Goal: Information Seeking & Learning: Find specific page/section

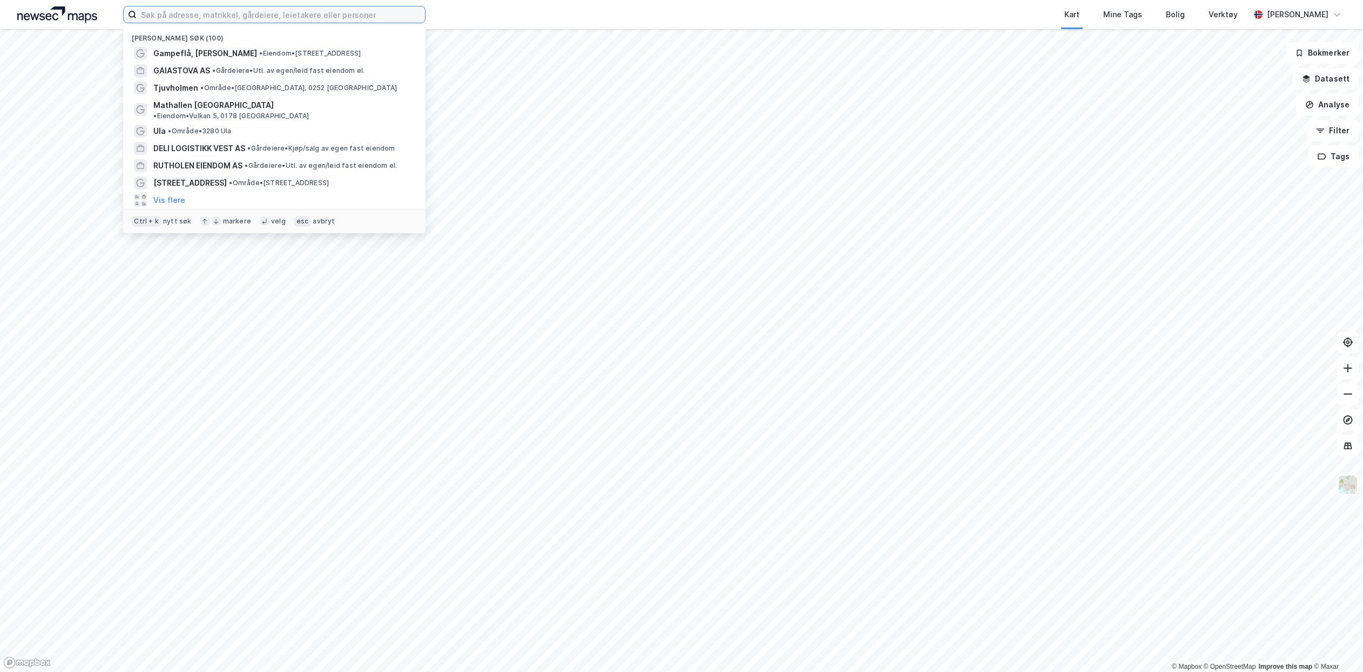
click at [292, 10] on input at bounding box center [281, 14] width 288 height 16
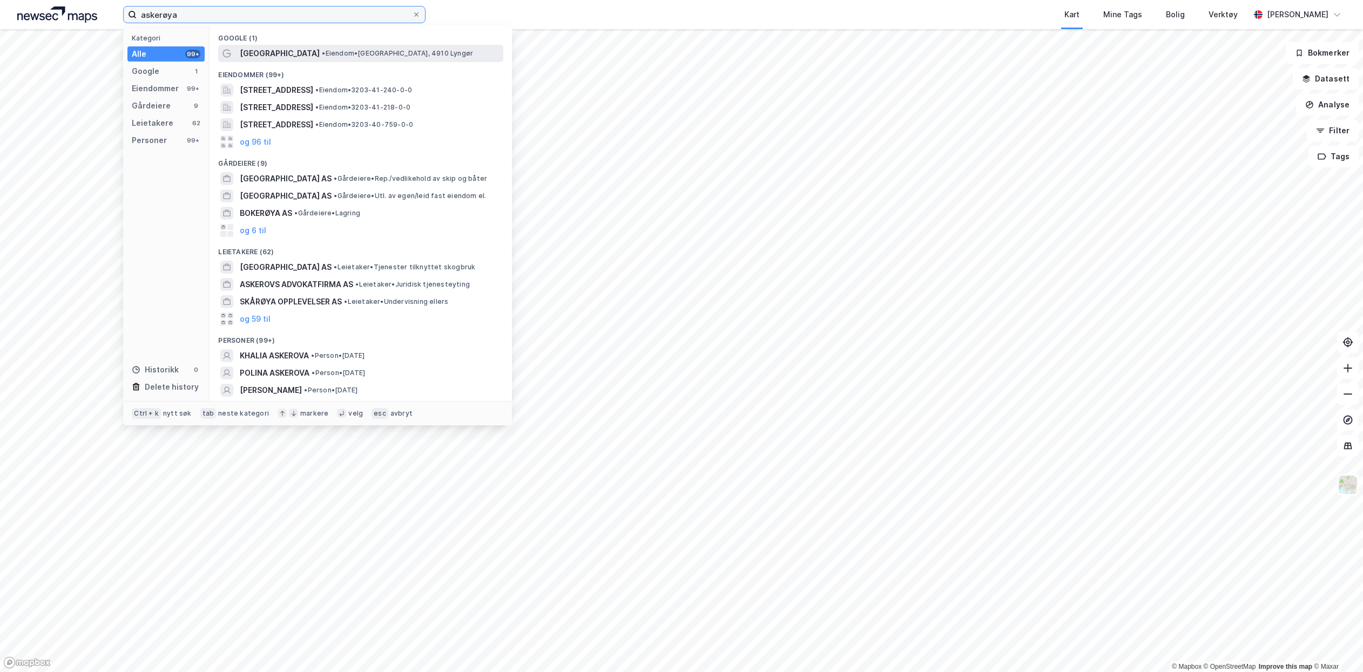
type input "askerøya"
click at [322, 55] on span "•" at bounding box center [323, 53] width 3 height 8
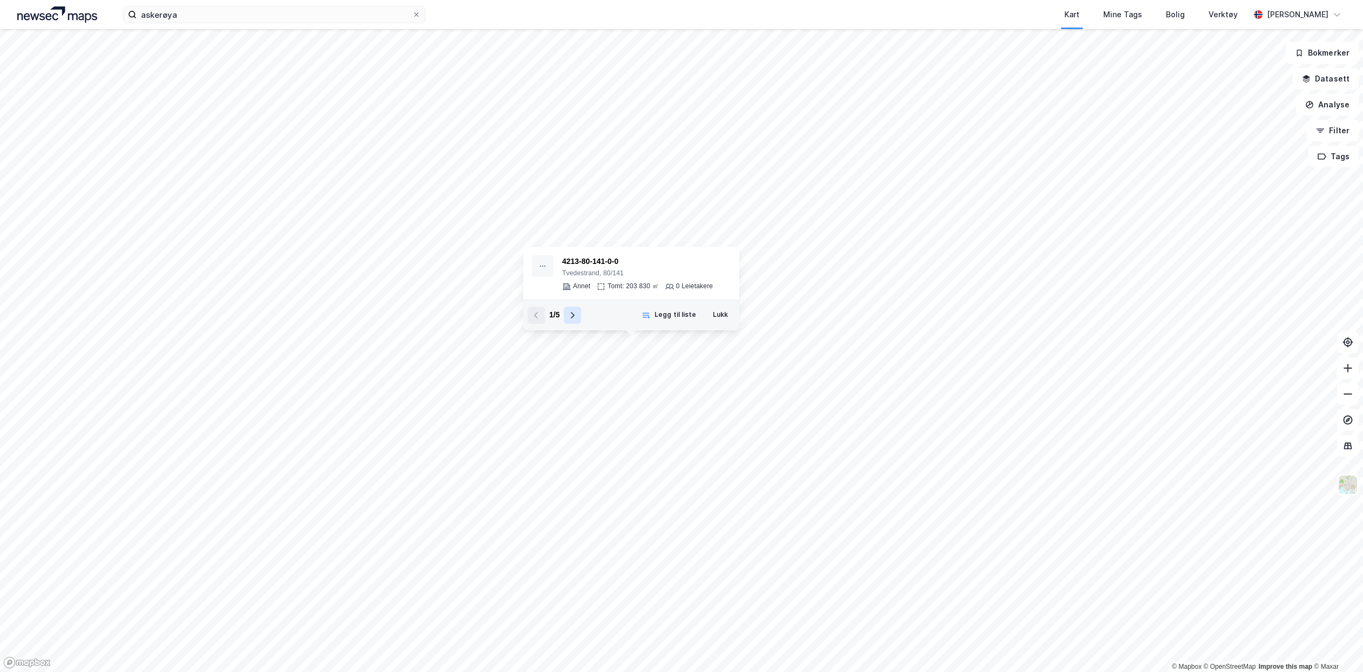
click at [575, 318] on icon at bounding box center [572, 315] width 9 height 9
click at [598, 258] on div "4213-80-138-0-0" at bounding box center [637, 261] width 151 height 13
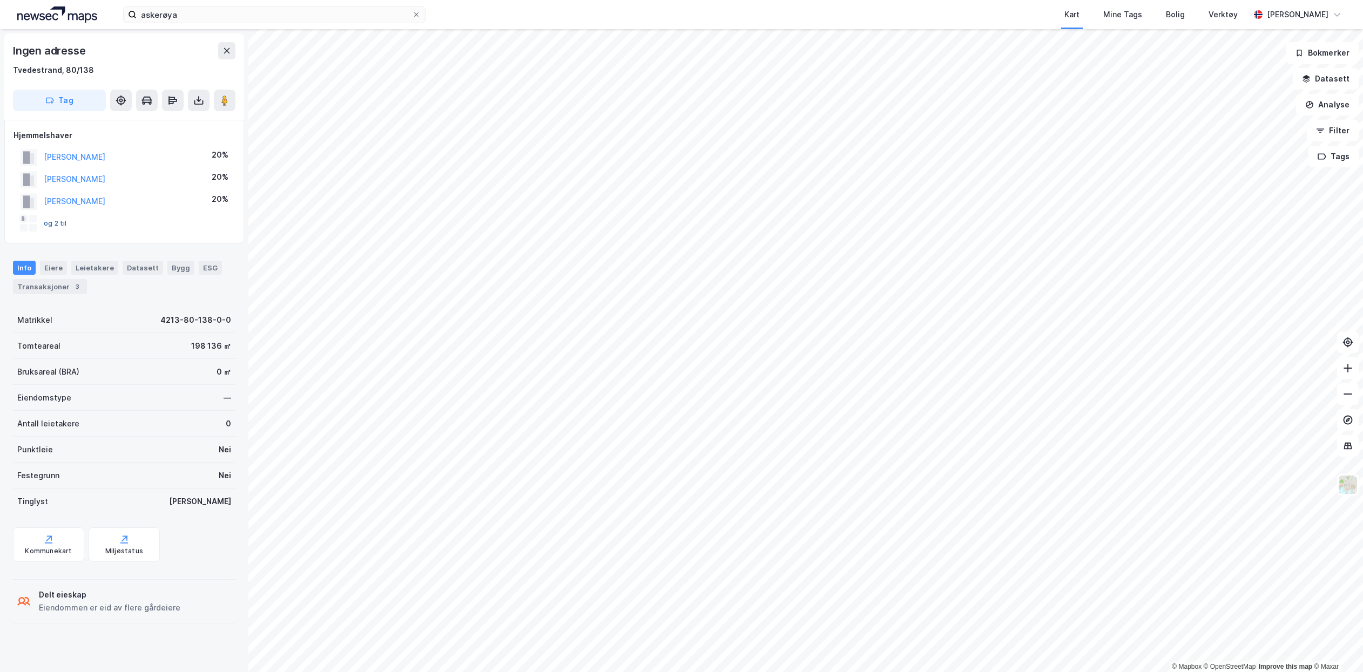
click at [0, 0] on button "og 2 til" at bounding box center [0, 0] width 0 height 0
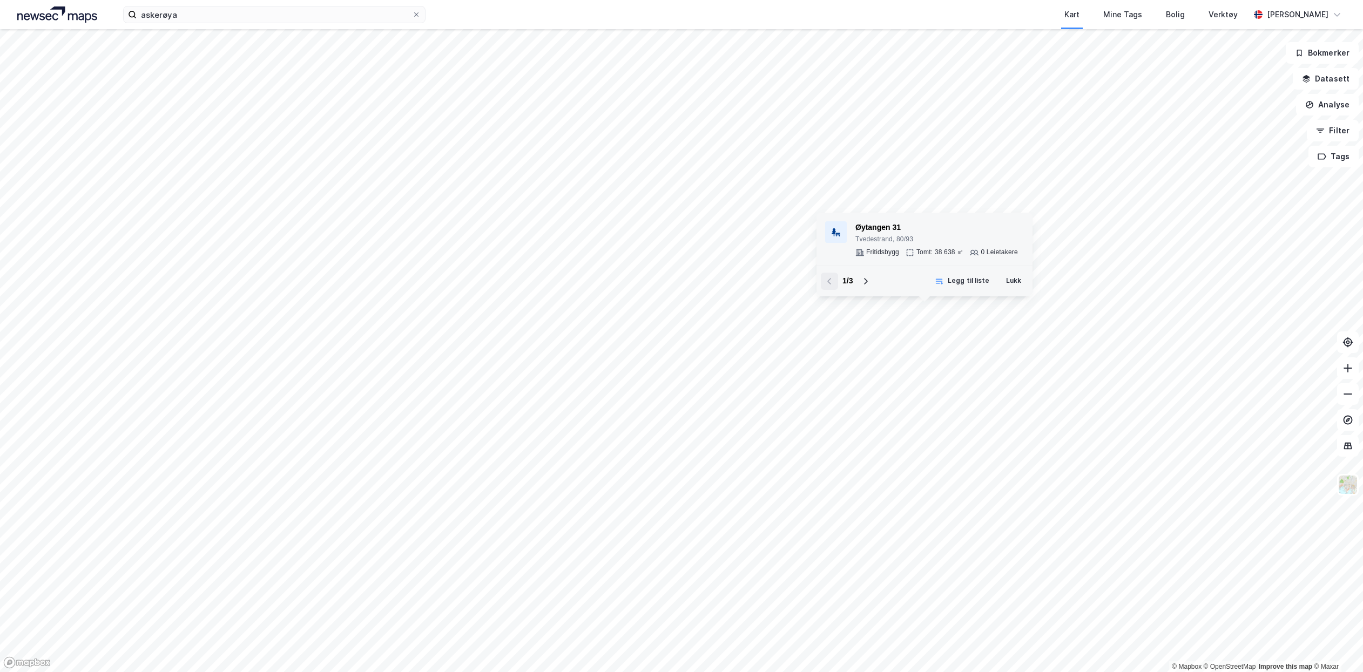
click at [891, 228] on div "Øytangen 31" at bounding box center [937, 227] width 163 height 13
